Goal: Check status: Check status

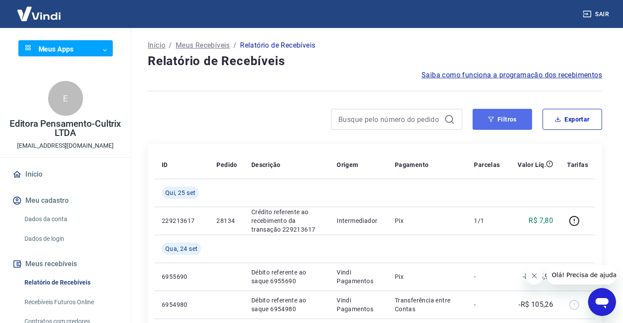
click at [512, 115] on button "Filtros" at bounding box center [502, 119] width 59 height 21
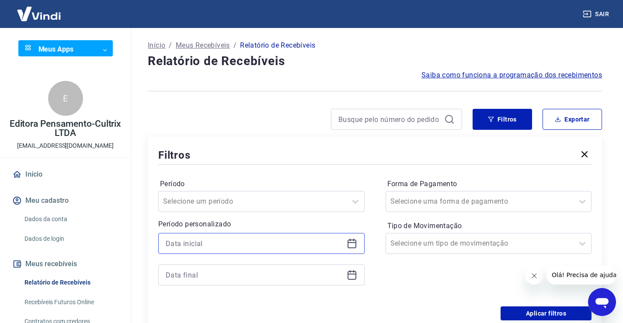
click at [224, 245] on input at bounding box center [254, 243] width 177 height 13
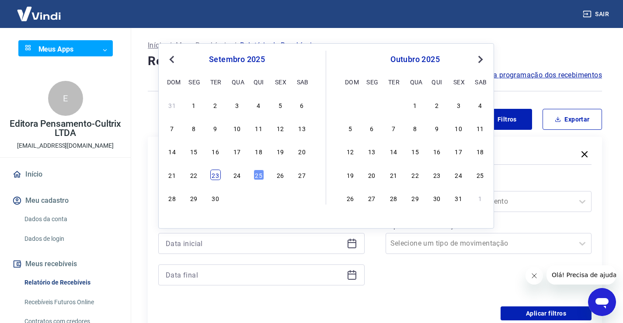
click at [216, 177] on div "23" at bounding box center [215, 175] width 10 height 10
type input "[DATE]"
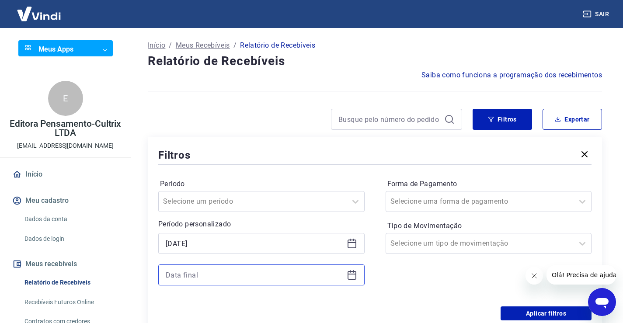
click at [217, 276] on input at bounding box center [254, 274] width 177 height 13
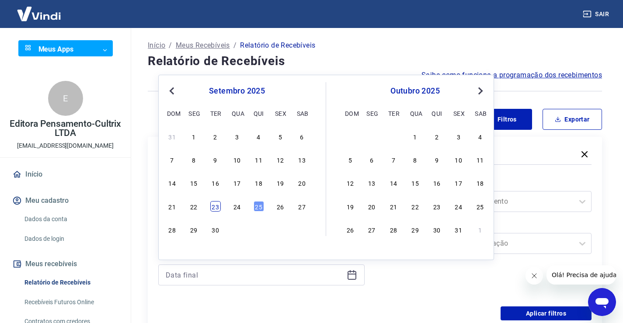
click at [215, 206] on div "23" at bounding box center [215, 206] width 10 height 10
type input "[DATE]"
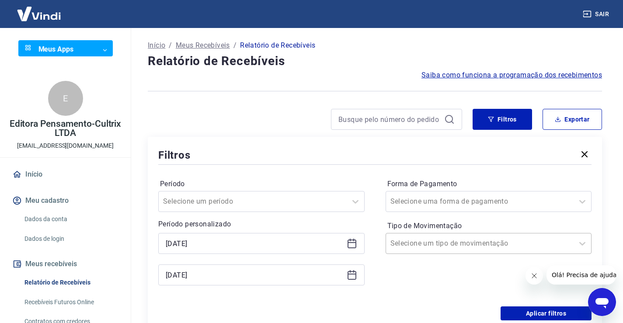
click at [454, 246] on input "Tipo de Movimentação" at bounding box center [434, 243] width 88 height 10
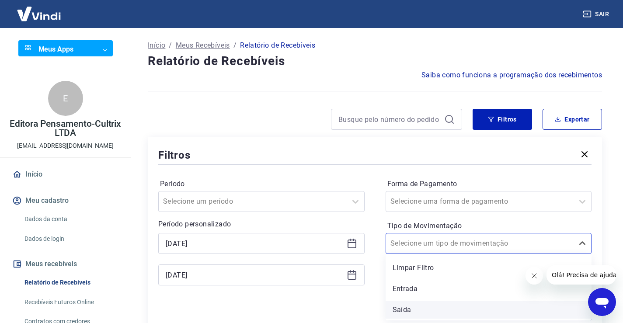
click at [403, 306] on div "Saída" at bounding box center [489, 309] width 206 height 17
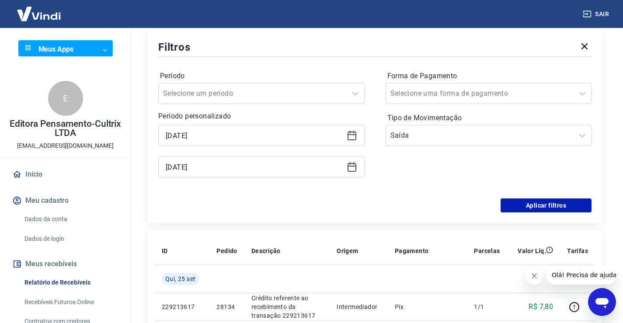
scroll to position [131, 0]
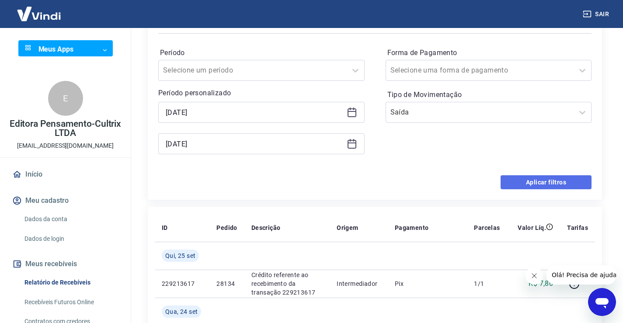
click at [545, 180] on button "Aplicar filtros" at bounding box center [546, 182] width 91 height 14
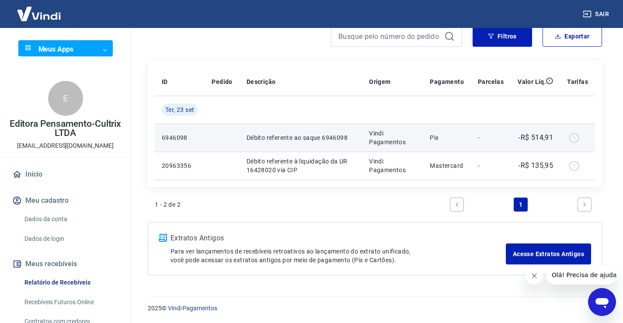
scroll to position [83, 0]
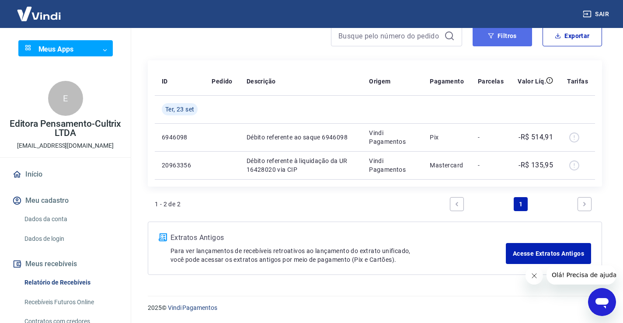
click at [501, 34] on button "Filtros" at bounding box center [502, 35] width 59 height 21
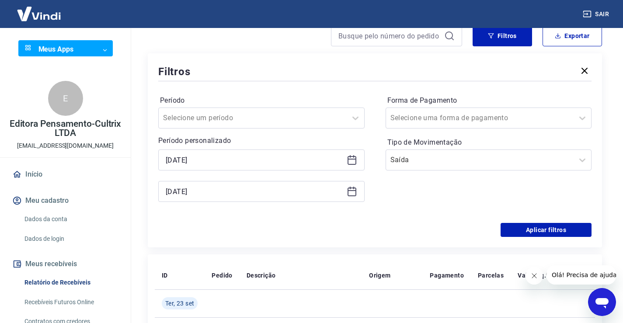
click at [354, 162] on icon at bounding box center [352, 160] width 10 height 10
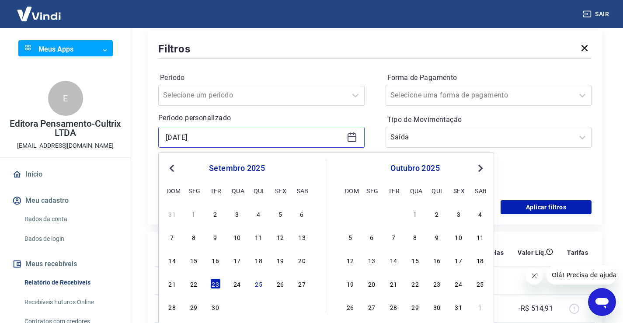
scroll to position [127, 0]
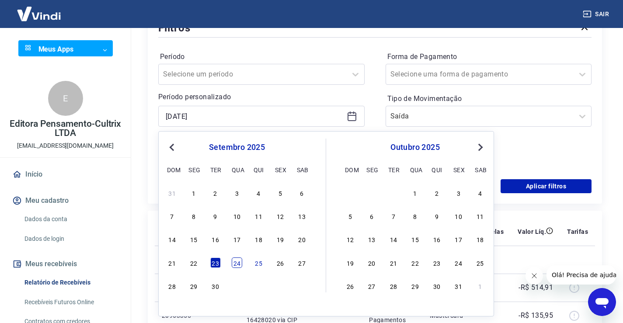
click at [238, 264] on div "24" at bounding box center [237, 262] width 10 height 10
type input "[DATE]"
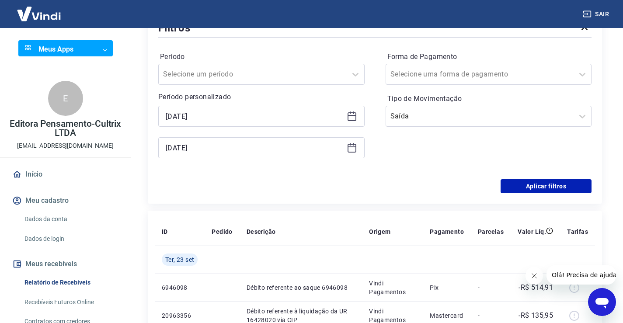
click at [351, 148] on icon at bounding box center [352, 148] width 10 height 10
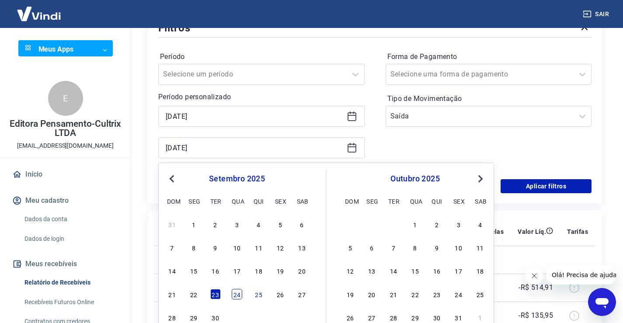
click at [237, 292] on div "24" at bounding box center [237, 294] width 10 height 10
type input "[DATE]"
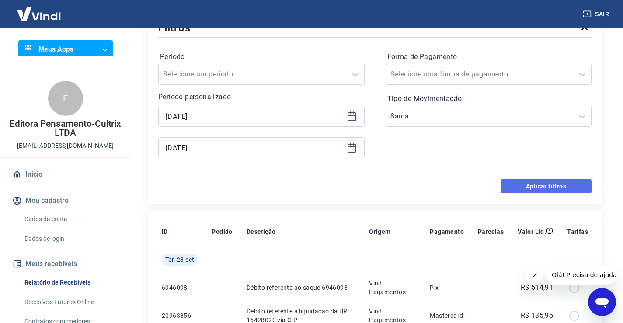
click at [527, 187] on button "Aplicar filtros" at bounding box center [546, 186] width 91 height 14
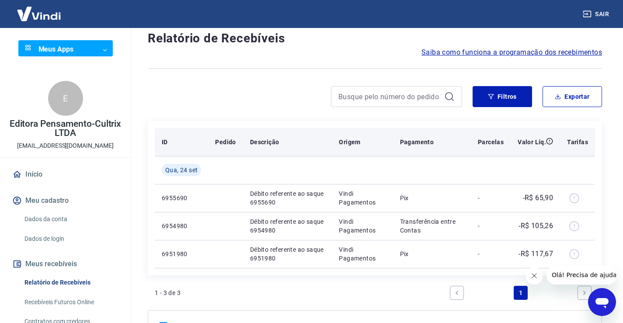
scroll to position [44, 0]
